Goal: Transaction & Acquisition: Purchase product/service

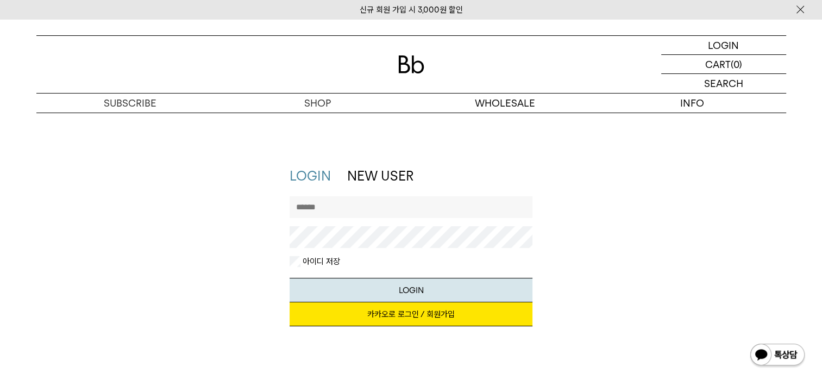
type input "**********"
click at [368, 316] on link "카카오로 로그인 / 회원가입" at bounding box center [411, 314] width 243 height 24
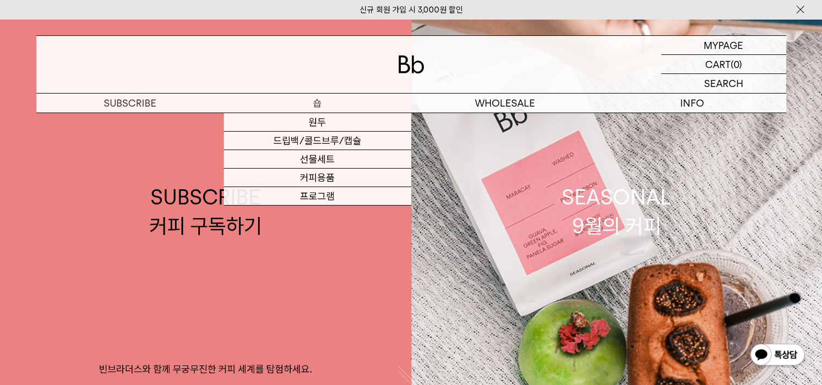
click at [324, 104] on p "숍" at bounding box center [317, 102] width 187 height 19
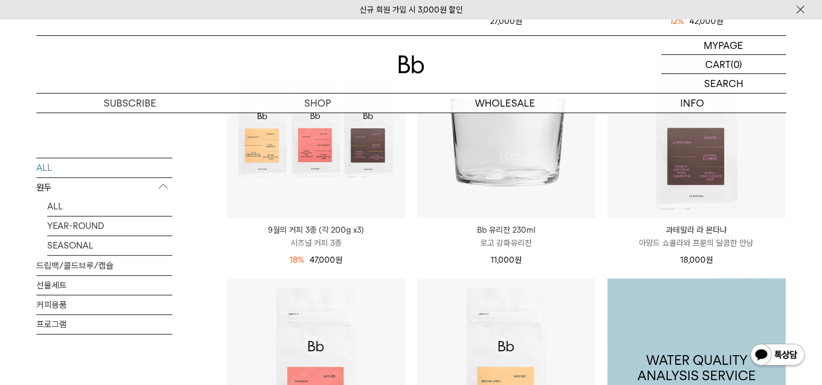
scroll to position [600, 0]
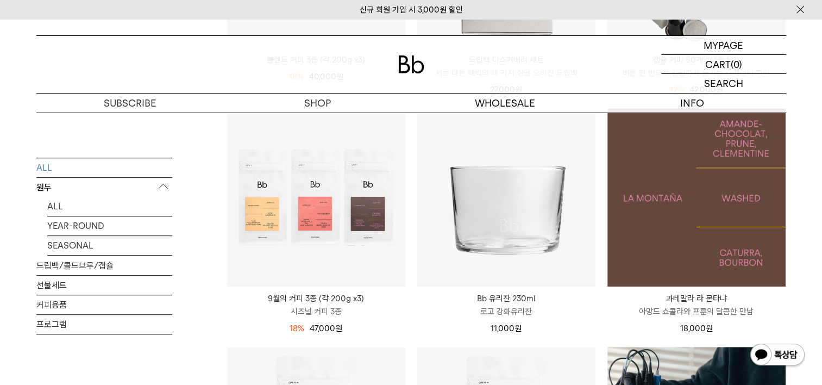
click at [697, 237] on img at bounding box center [696, 197] width 178 height 178
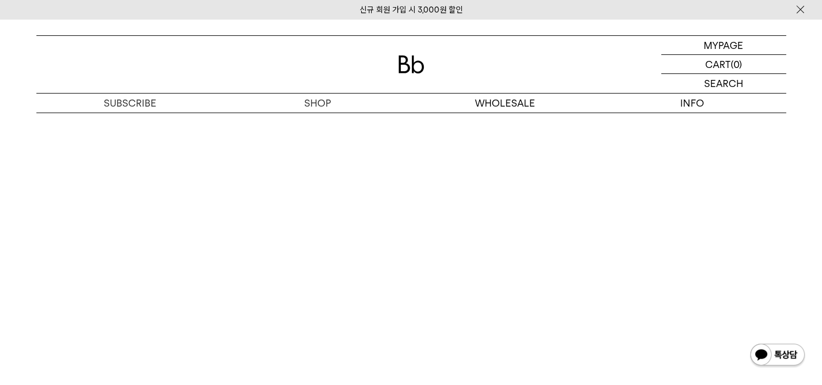
scroll to position [2804, 0]
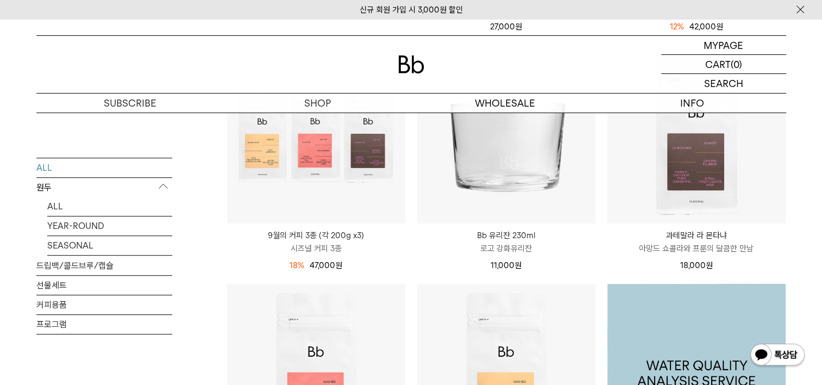
scroll to position [546, 0]
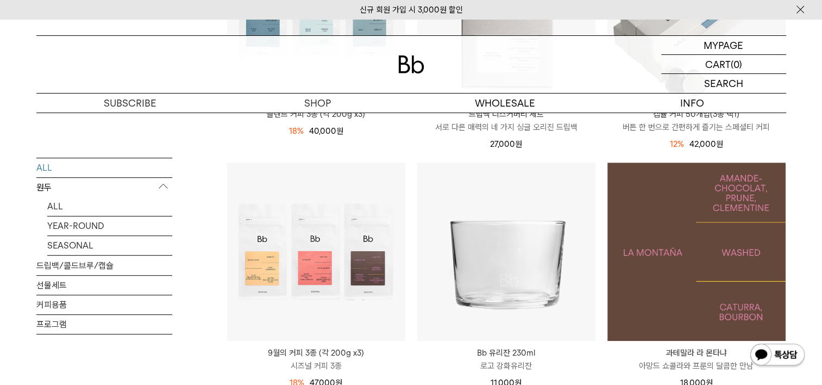
click at [691, 215] on img at bounding box center [696, 251] width 178 height 178
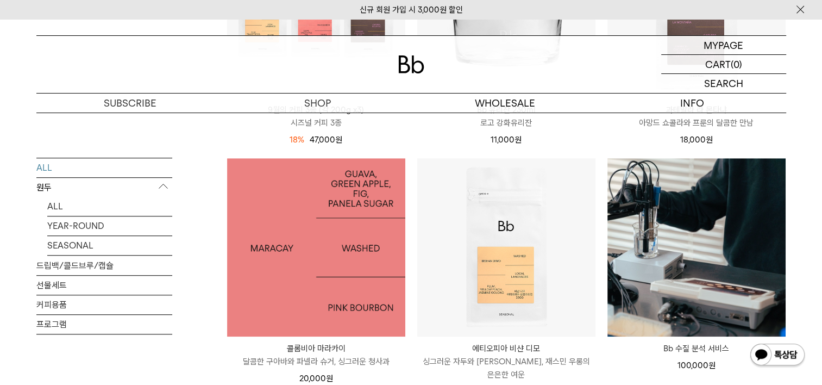
scroll to position [817, 0]
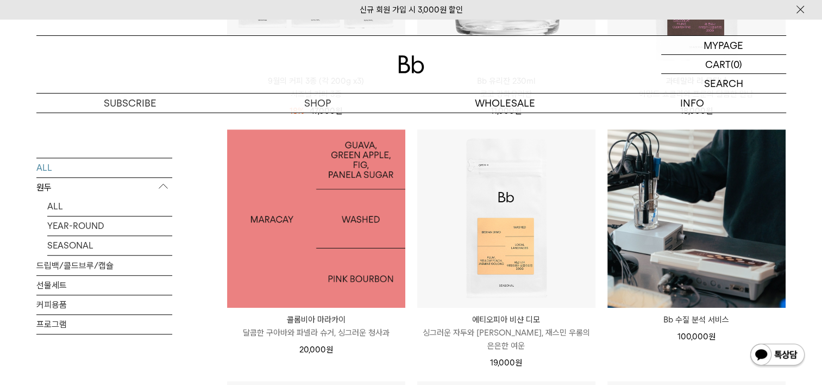
click at [300, 258] on img at bounding box center [316, 218] width 178 height 178
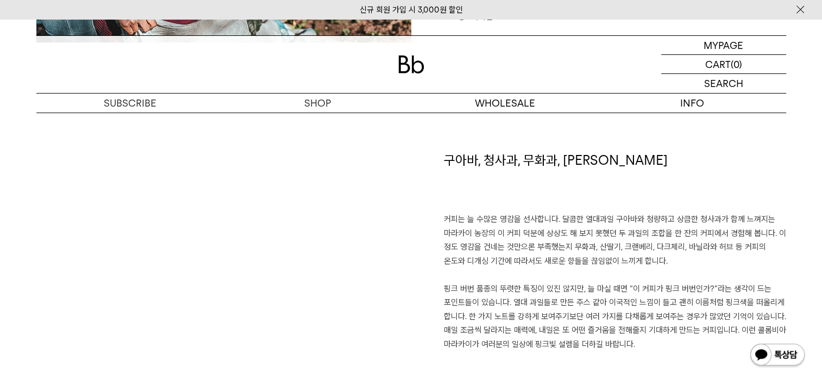
scroll to position [713, 0]
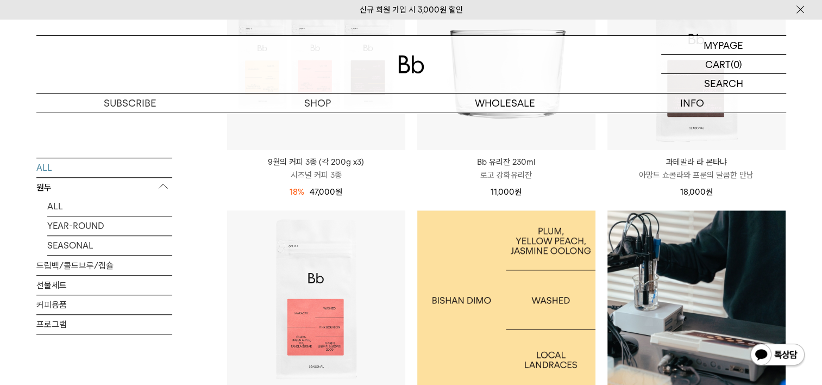
scroll to position [709, 0]
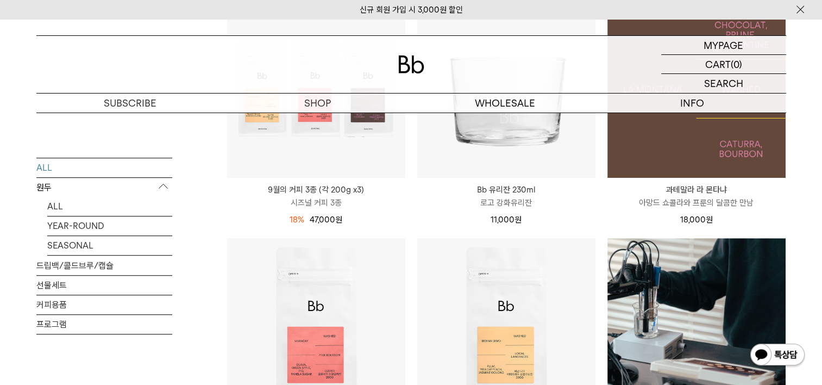
click at [697, 142] on img at bounding box center [696, 88] width 178 height 178
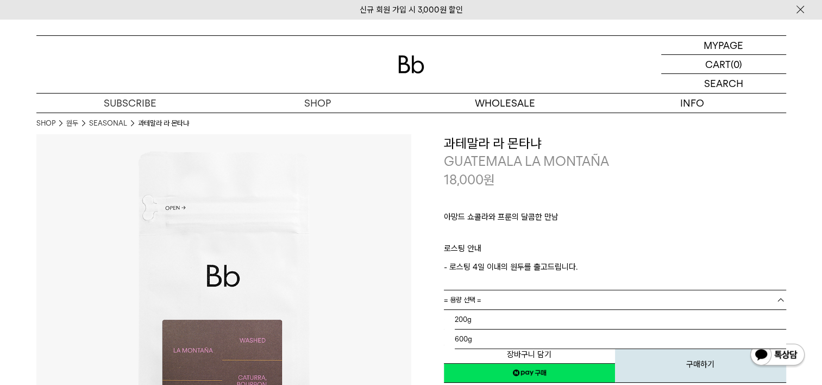
click at [775, 300] on b at bounding box center [780, 300] width 11 height 11
click at [463, 318] on li "200g" at bounding box center [620, 320] width 331 height 20
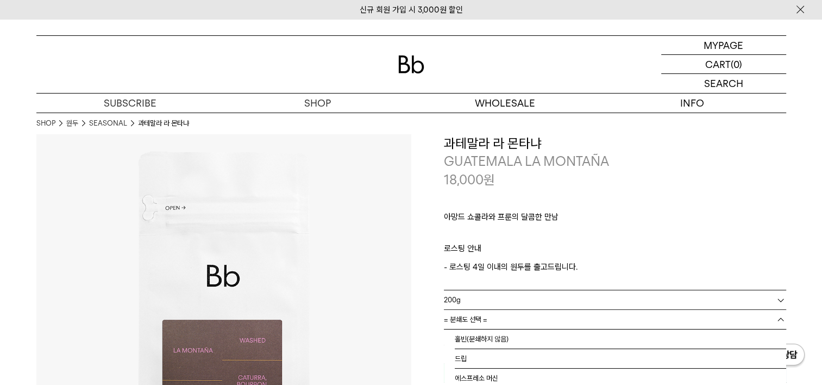
click at [779, 315] on b at bounding box center [780, 319] width 11 height 11
click at [477, 342] on li "홀빈(분쇄하지 않음)" at bounding box center [620, 339] width 331 height 20
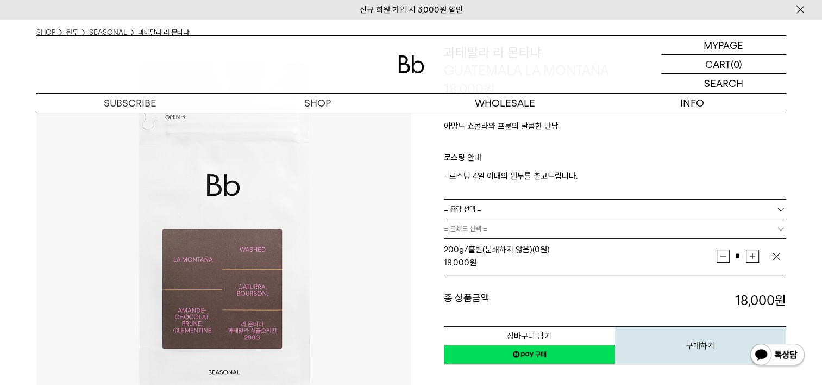
scroll to position [109, 0]
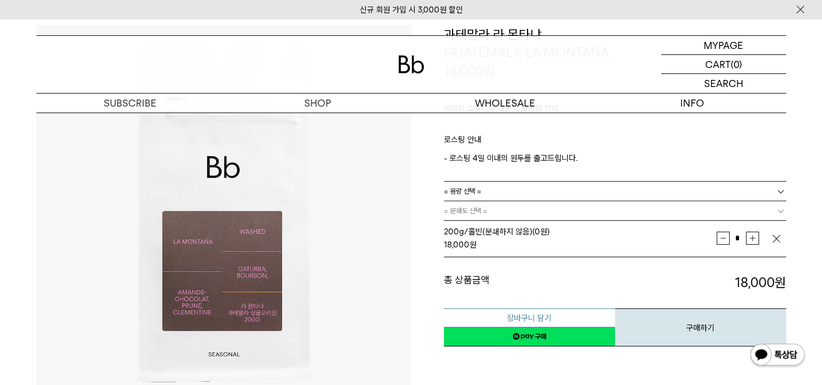
click at [567, 315] on button "장바구니 담기" at bounding box center [529, 317] width 171 height 19
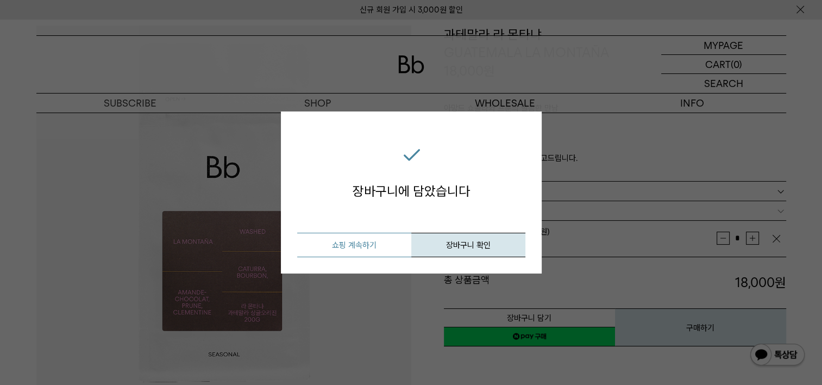
click at [355, 248] on button "쇼핑 계속하기" at bounding box center [354, 245] width 114 height 24
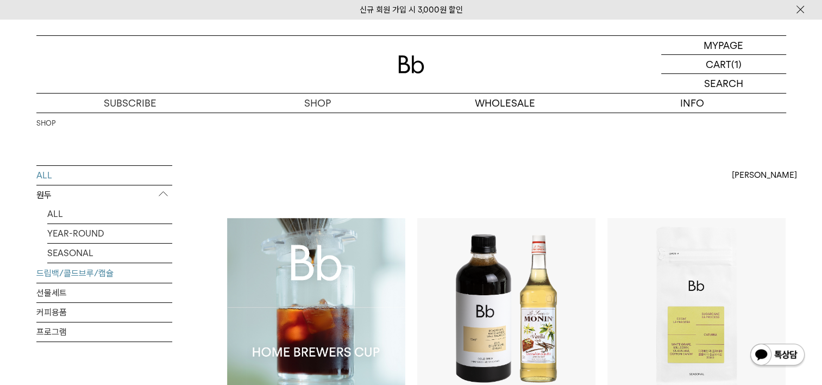
click at [87, 271] on link "드립백/콜드브루/캡슐" at bounding box center [104, 273] width 136 height 19
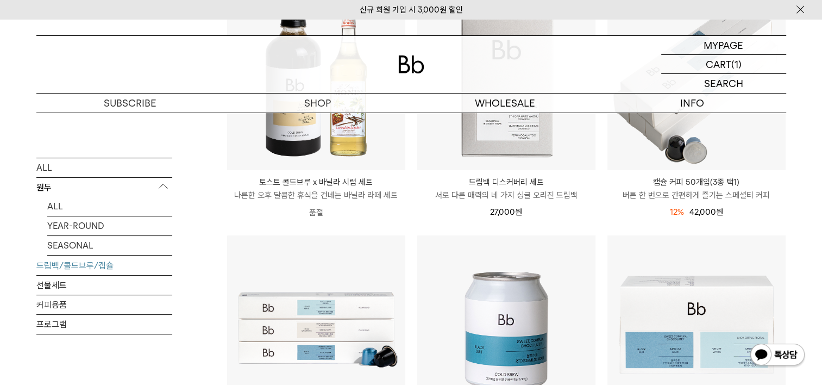
scroll to position [598, 0]
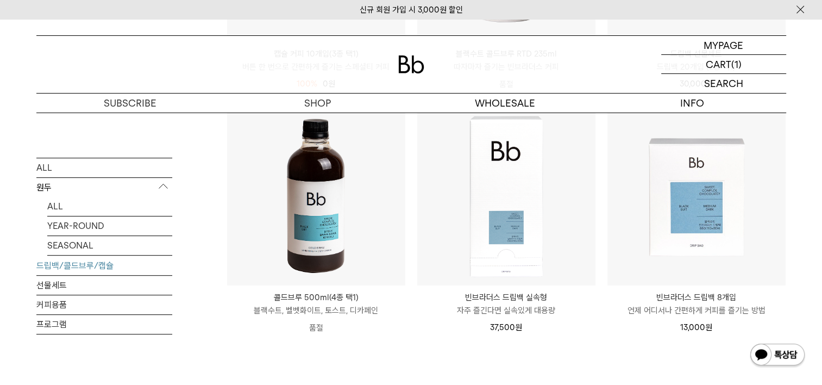
click at [49, 189] on p "원두" at bounding box center [104, 188] width 136 height 20
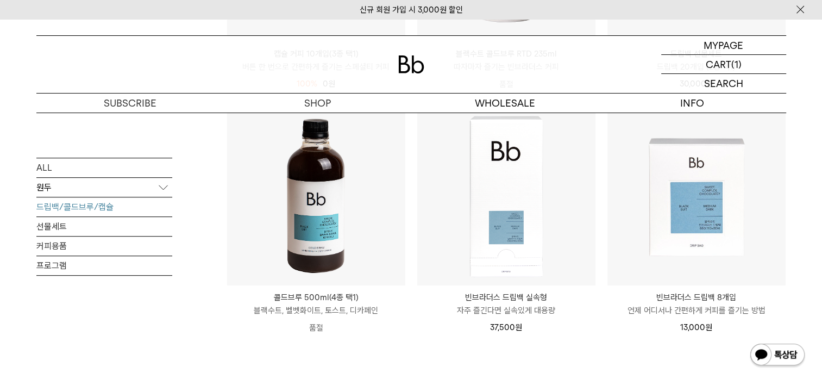
click at [158, 185] on p "원두" at bounding box center [104, 188] width 136 height 20
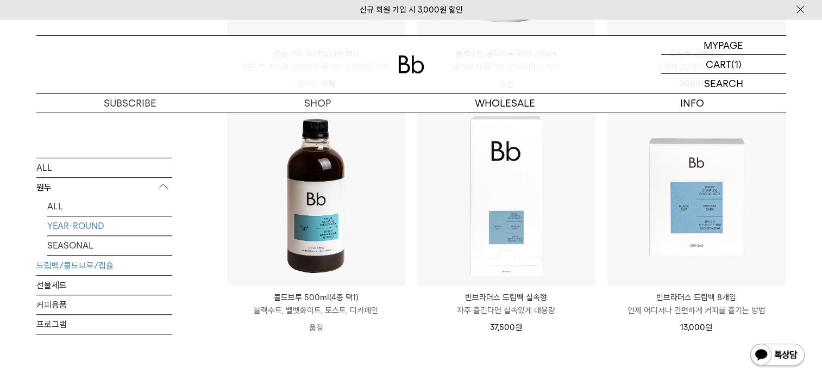
click at [62, 224] on link "YEAR-ROUND" at bounding box center [109, 225] width 125 height 19
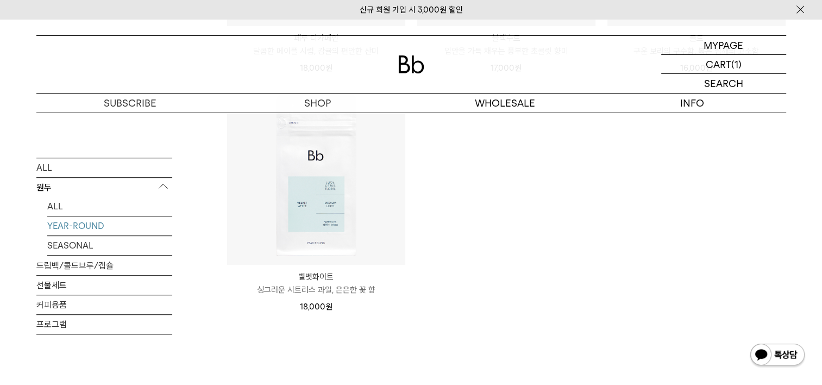
scroll to position [618, 0]
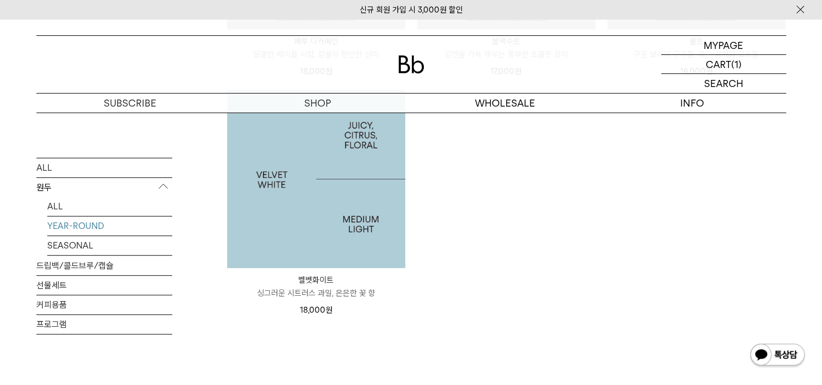
click at [297, 235] on img at bounding box center [316, 179] width 178 height 178
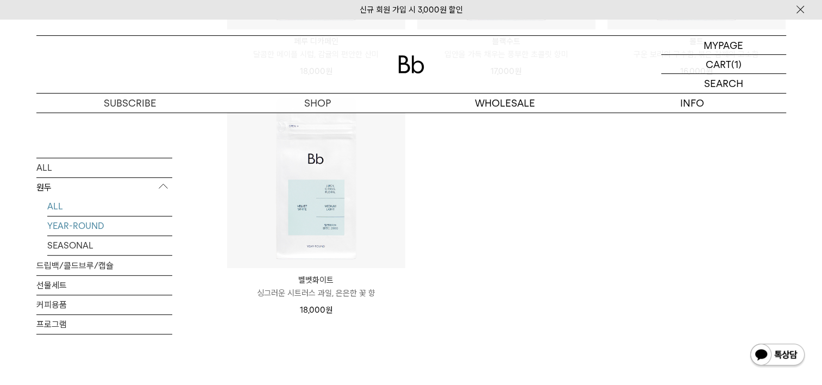
click at [69, 210] on link "ALL" at bounding box center [109, 206] width 125 height 19
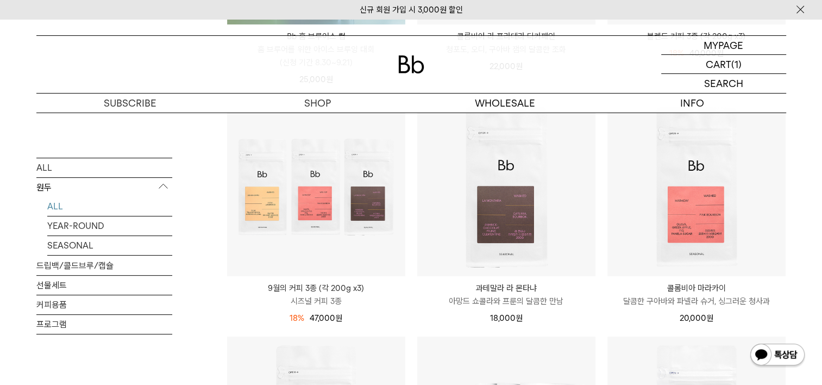
scroll to position [441, 0]
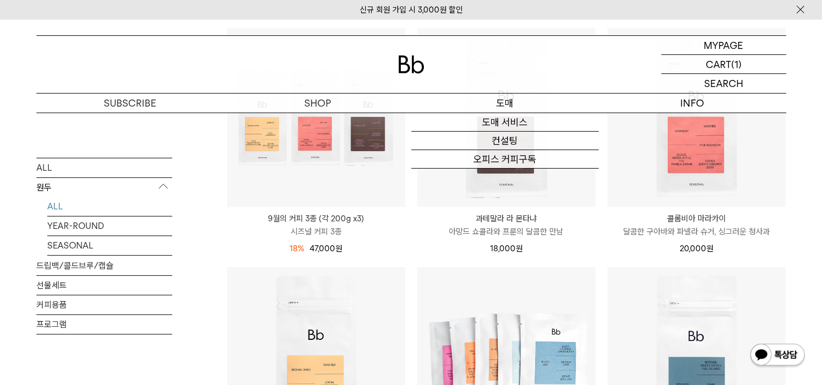
click at [513, 101] on p "도매" at bounding box center [504, 102] width 187 height 19
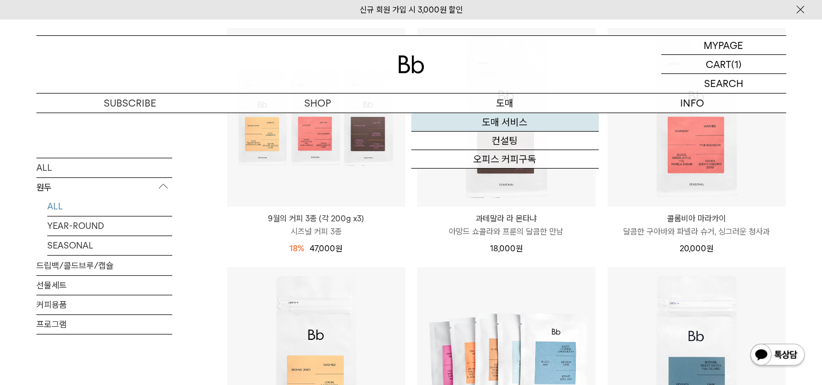
click at [511, 123] on link "도매 서비스" at bounding box center [504, 122] width 187 height 18
